Goal: Information Seeking & Learning: Learn about a topic

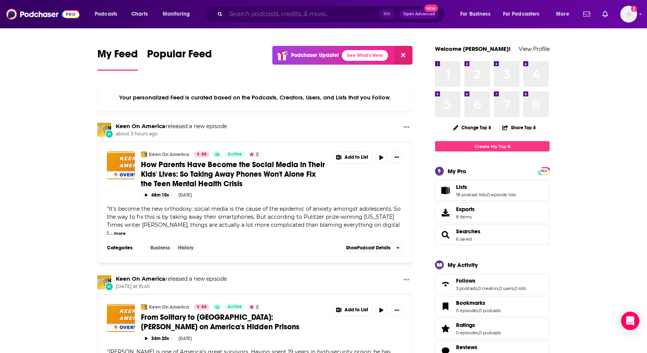
click at [288, 13] on input "Search podcasts, credits, & more..." at bounding box center [303, 14] width 154 height 12
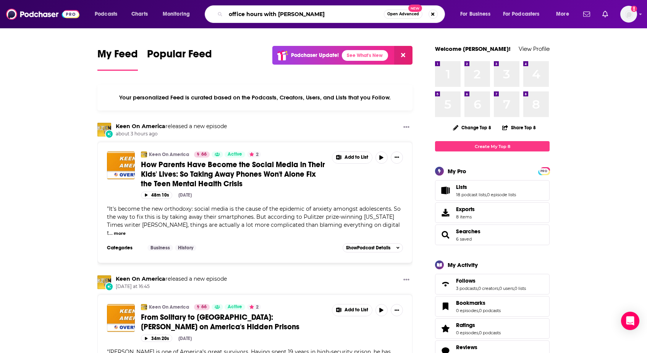
type input "office hours with [PERSON_NAME]"
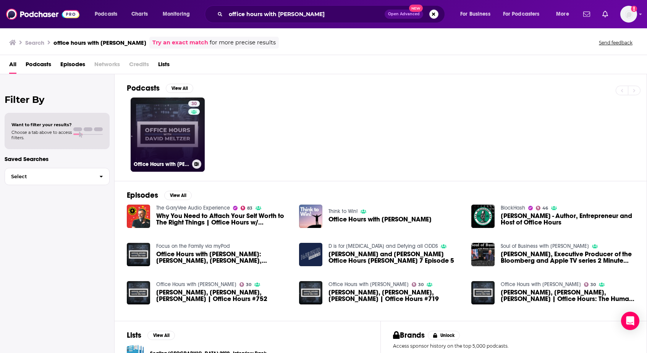
click at [168, 154] on link "30 Office Hours with [PERSON_NAME]" at bounding box center [168, 134] width 74 height 74
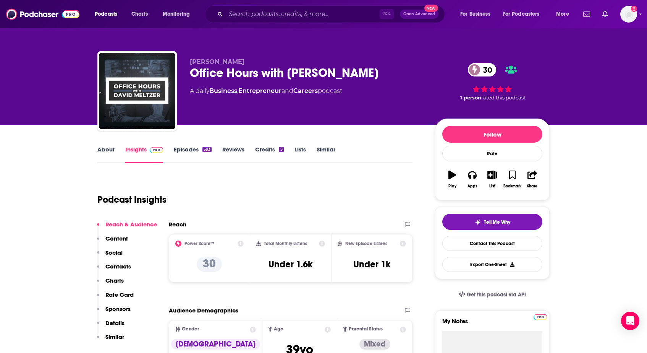
click at [104, 151] on link "About" at bounding box center [105, 155] width 17 height 18
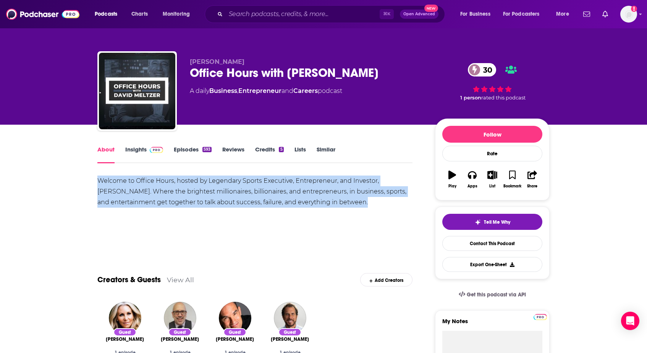
drag, startPoint x: 363, startPoint y: 207, endPoint x: 83, endPoint y: 184, distance: 281.4
copy div "Welcome to Office Hours, hosted by Legendary Sports Executive, Entrepreneur, an…"
